Goal: Information Seeking & Learning: Learn about a topic

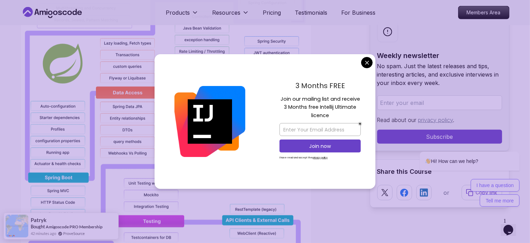
scroll to position [613, 0]
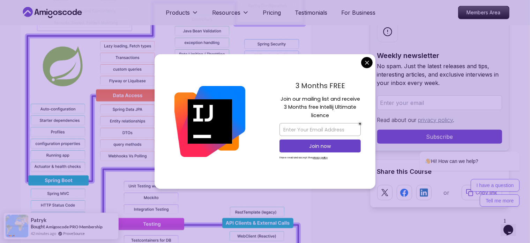
click at [373, 64] on div "3 Months FREE Join our mailing list and receive 3 Months free Intellij Ultimate…" at bounding box center [320, 121] width 111 height 135
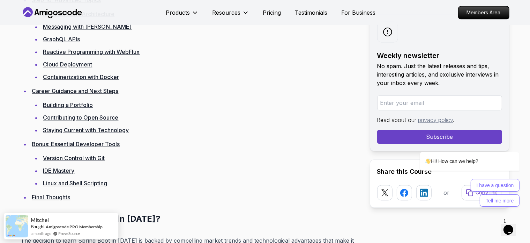
scroll to position [1626, 0]
click at [80, 102] on link "Building a Portfolio" at bounding box center [68, 104] width 50 height 7
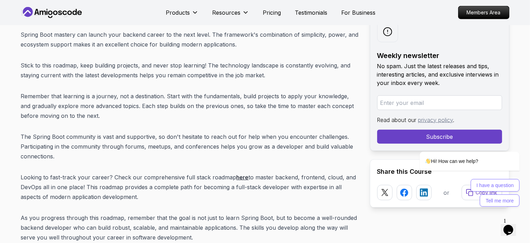
scroll to position [8803, 0]
click at [113, 172] on p "Looking to fast-track your career? Check our comprehensive full stack roadmap h…" at bounding box center [190, 186] width 338 height 29
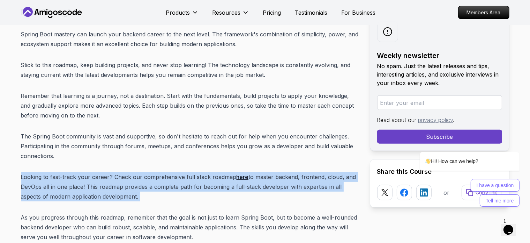
click at [113, 172] on p "Looking to fast-track your career? Check our comprehensive full stack roadmap h…" at bounding box center [190, 186] width 338 height 29
click at [151, 172] on p "Looking to fast-track your career? Check our comprehensive full stack roadmap h…" at bounding box center [190, 186] width 338 height 29
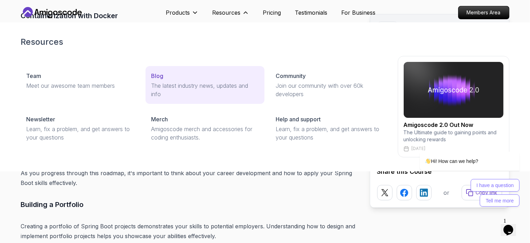
scroll to position [7819, 0]
